Goal: Information Seeking & Learning: Check status

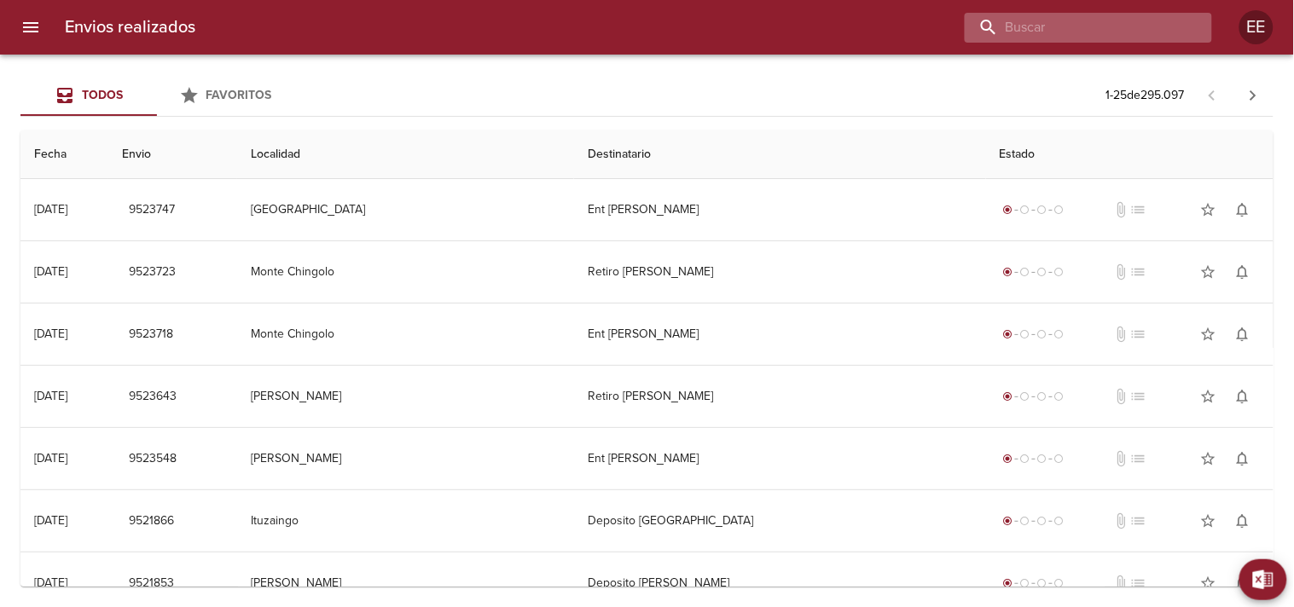
click at [1072, 35] on input "buscar" at bounding box center [1074, 28] width 218 height 30
paste input "[PERSON_NAME]"
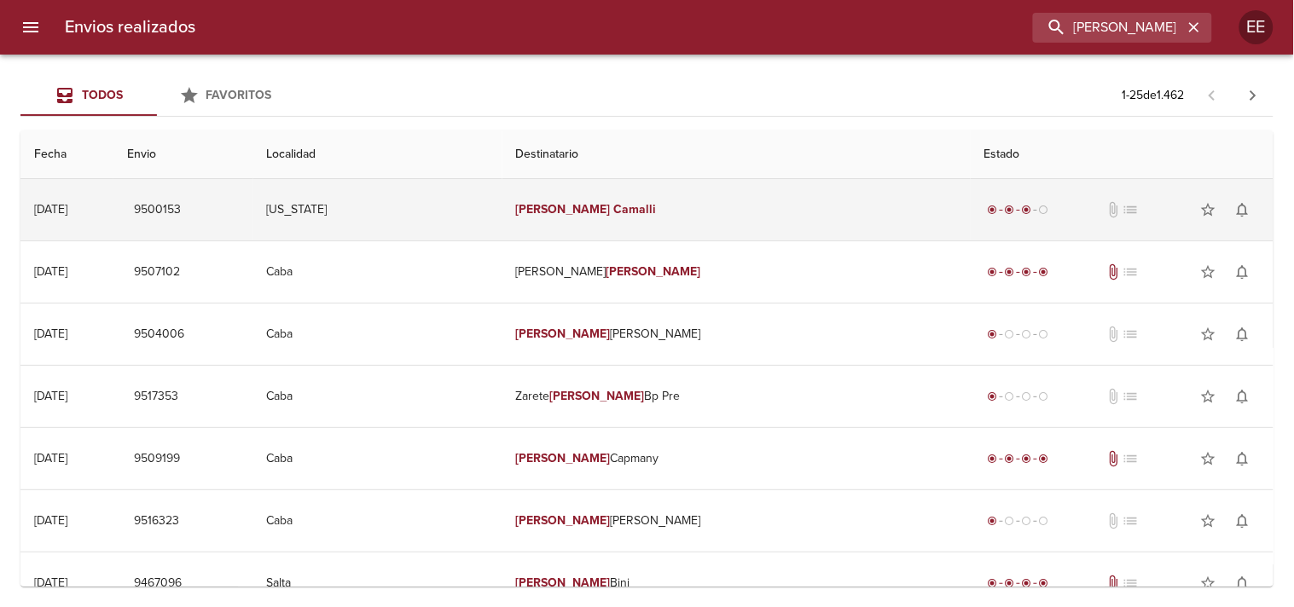
click at [657, 207] on em "Camalli" at bounding box center [635, 209] width 43 height 15
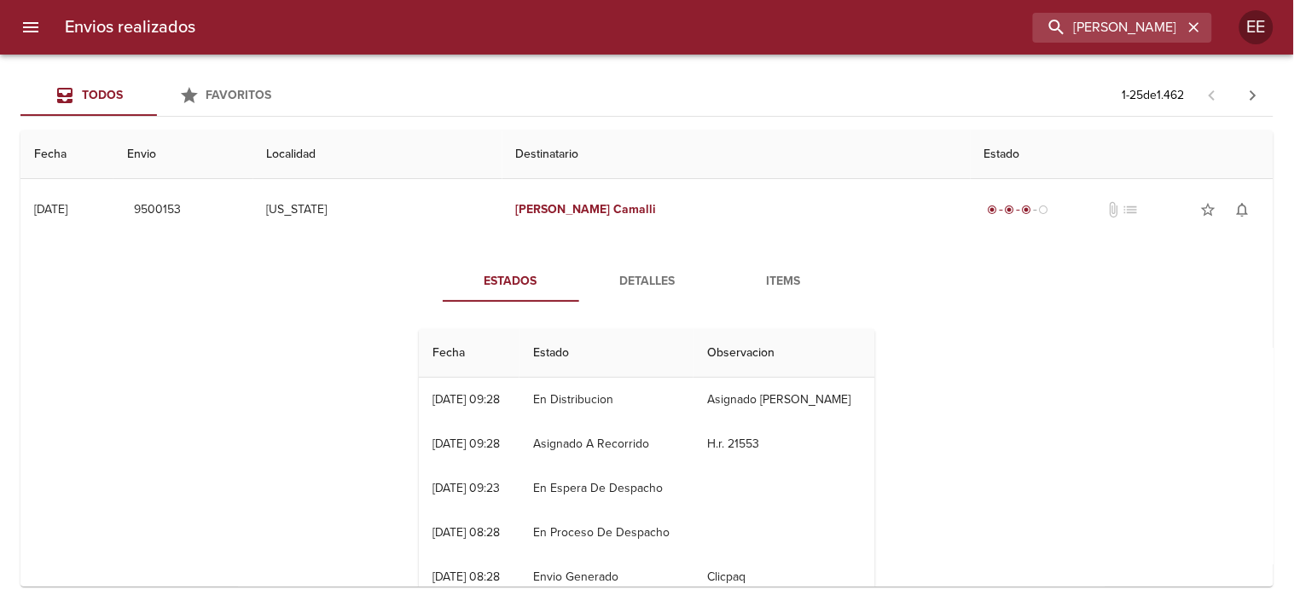
click at [635, 275] on span "Detalles" at bounding box center [647, 281] width 116 height 21
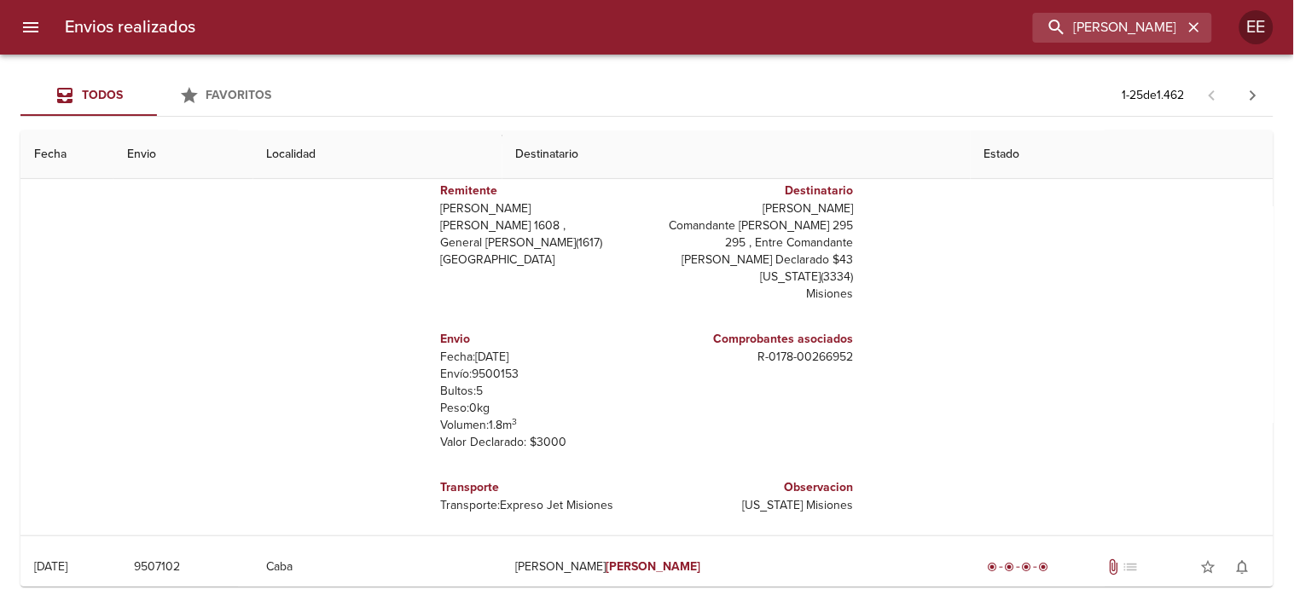
scroll to position [26, 0]
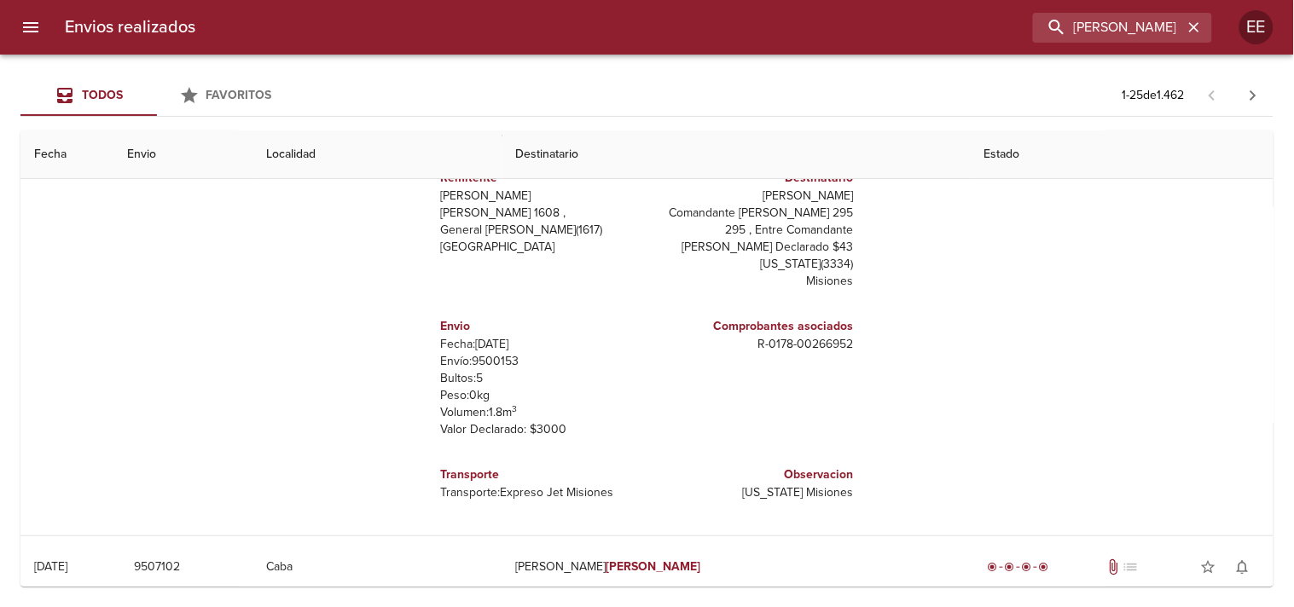
click at [483, 361] on p "Envío: 9500153" at bounding box center [541, 361] width 200 height 17
copy p "9500153"
click at [1158, 31] on input "[PERSON_NAME]" at bounding box center [1074, 28] width 218 height 30
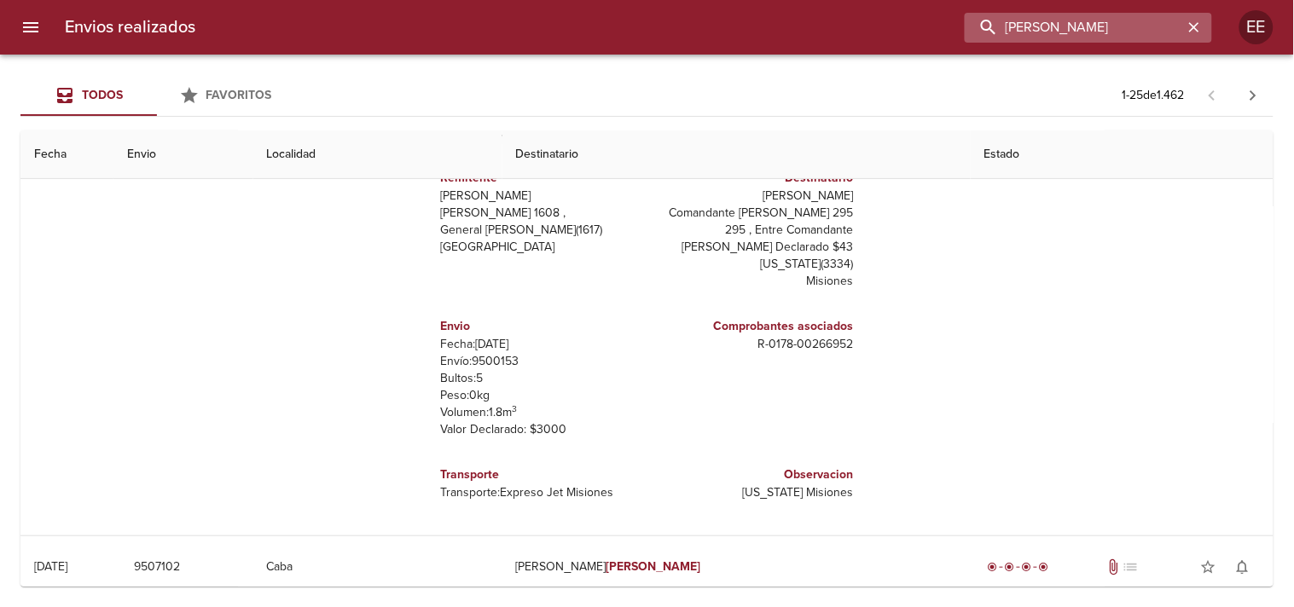
click at [1158, 31] on input "[PERSON_NAME]" at bounding box center [1074, 28] width 218 height 30
click at [1102, 31] on input "[PERSON_NAME]" at bounding box center [1074, 28] width 218 height 30
paste input "LOLOCALE S.A. S. A"
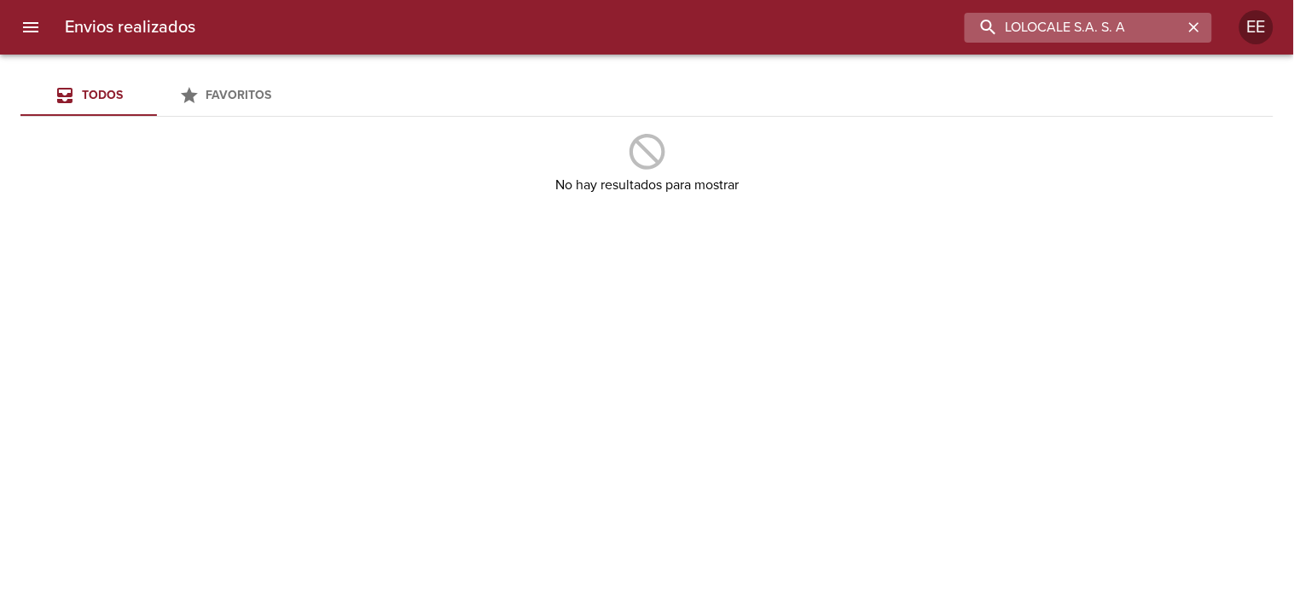
drag, startPoint x: 1082, startPoint y: 26, endPoint x: 1145, endPoint y: 28, distance: 63.1
click at [1145, 28] on input "LOLOCALE S.A. S. A" at bounding box center [1074, 28] width 218 height 30
drag, startPoint x: 1100, startPoint y: 14, endPoint x: 957, endPoint y: 52, distance: 148.4
click at [957, 52] on div "Envios realizados LOLOCALE EE" at bounding box center [647, 27] width 1294 height 55
paste input "267784"
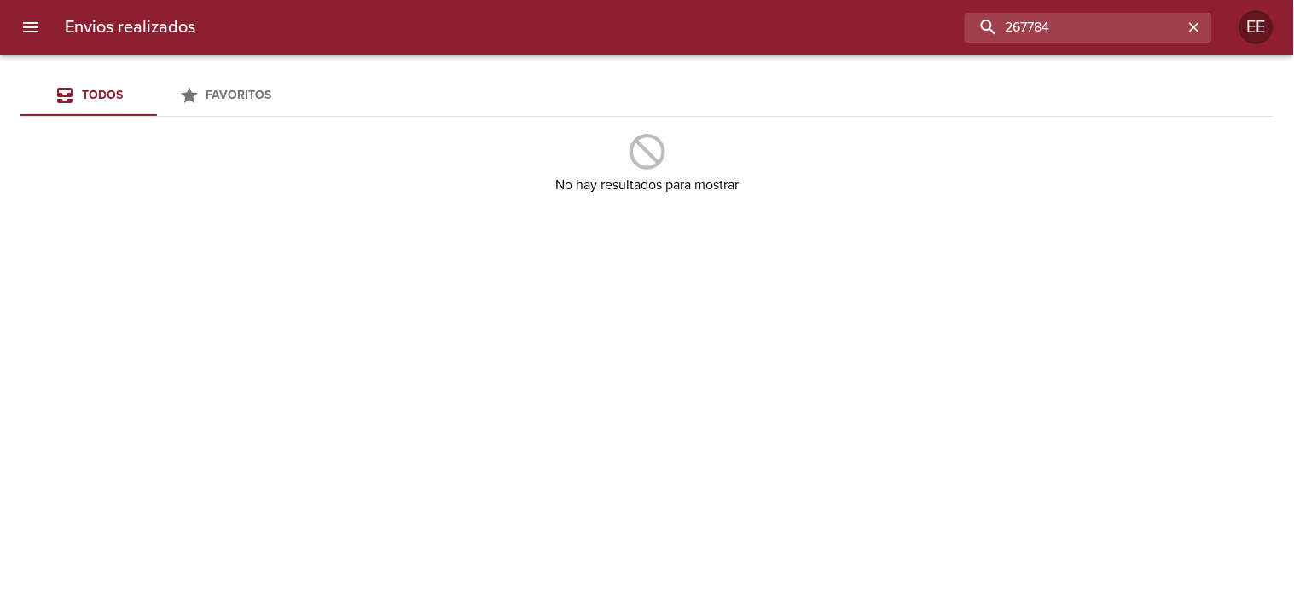
type input "267784"
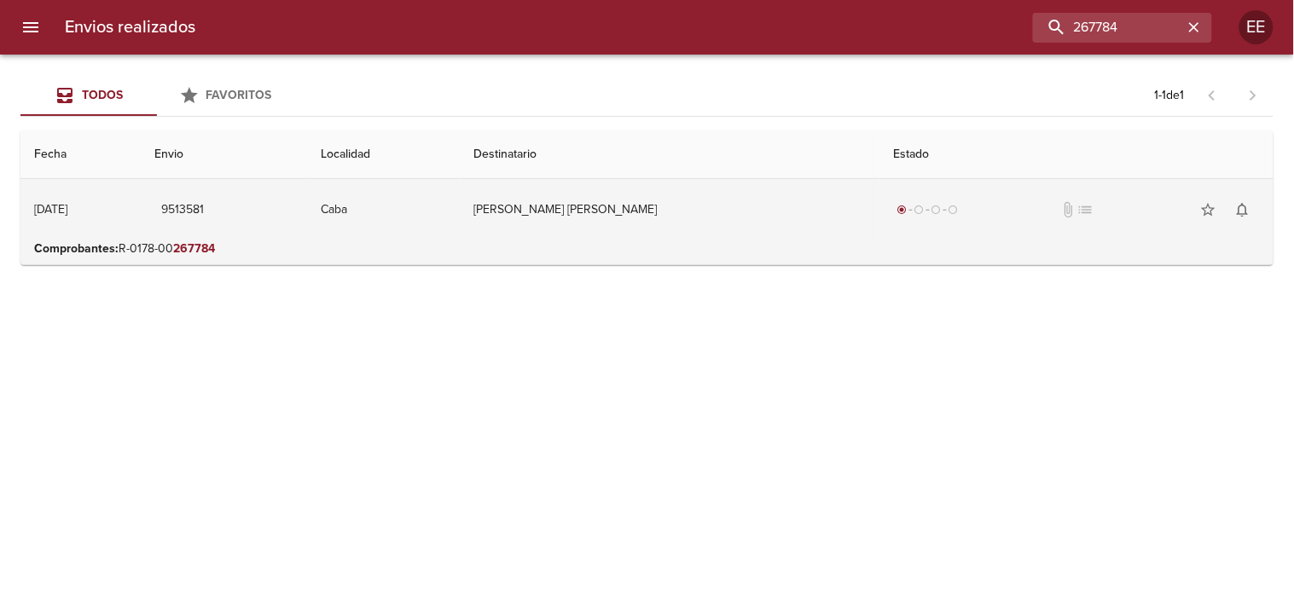
click at [618, 234] on td "[PERSON_NAME] [PERSON_NAME]" at bounding box center [670, 209] width 420 height 61
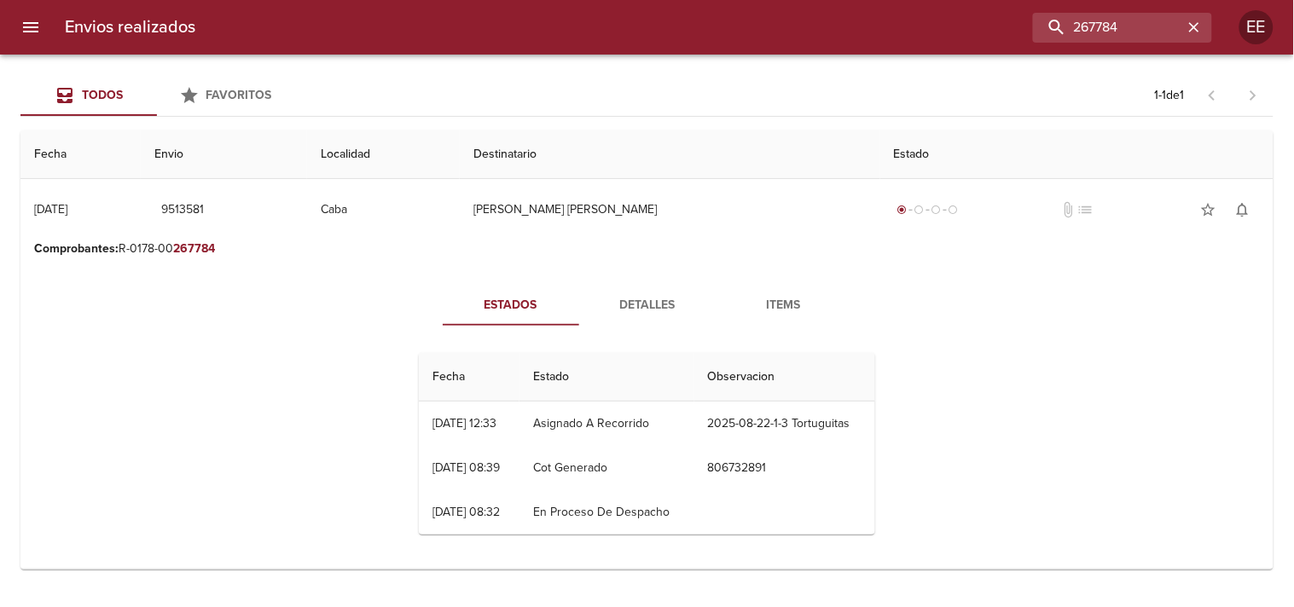
click at [633, 328] on div "Estados Detalles Items Fecha Estado Observacion 21/08 [DATE] 12:33 Asignado A R…" at bounding box center [647, 417] width 495 height 264
click at [634, 313] on span "Detalles" at bounding box center [647, 305] width 116 height 21
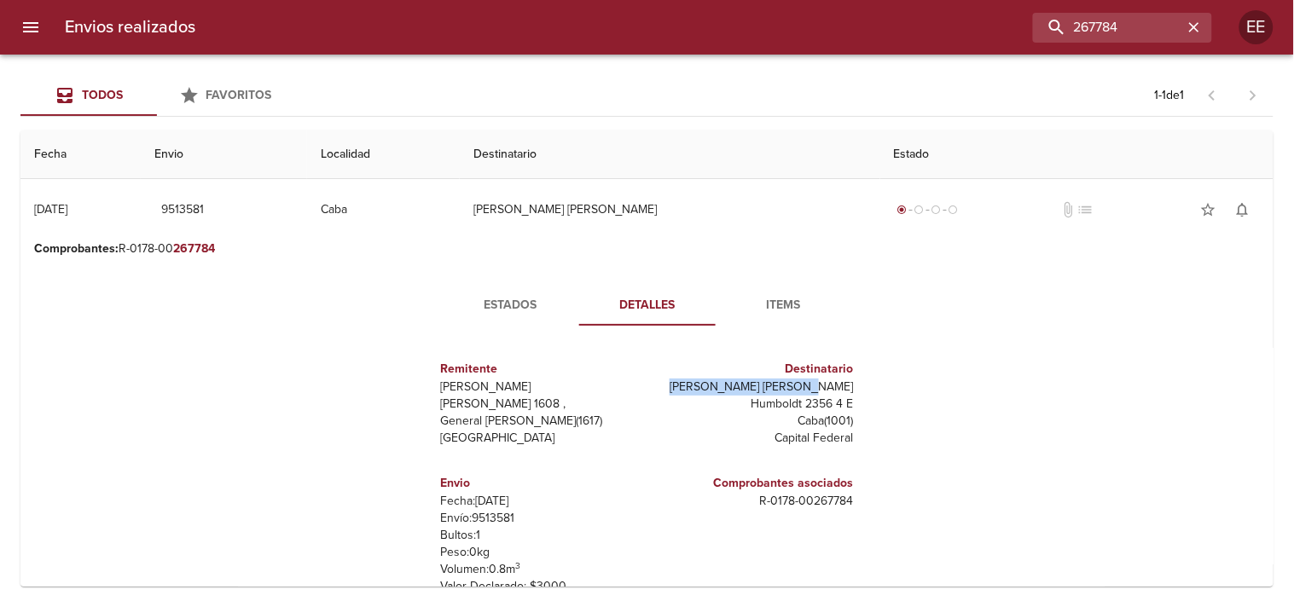
drag, startPoint x: 726, startPoint y: 389, endPoint x: 857, endPoint y: 388, distance: 131.4
click at [857, 388] on div "Remitente Wamaro Tortuguitas Raul [STREET_ADDRESS][PERSON_NAME] Destinatario [P…" at bounding box center [647, 508] width 470 height 339
copy p "[PERSON_NAME] [PERSON_NAME]"
